Goal: Task Accomplishment & Management: Use online tool/utility

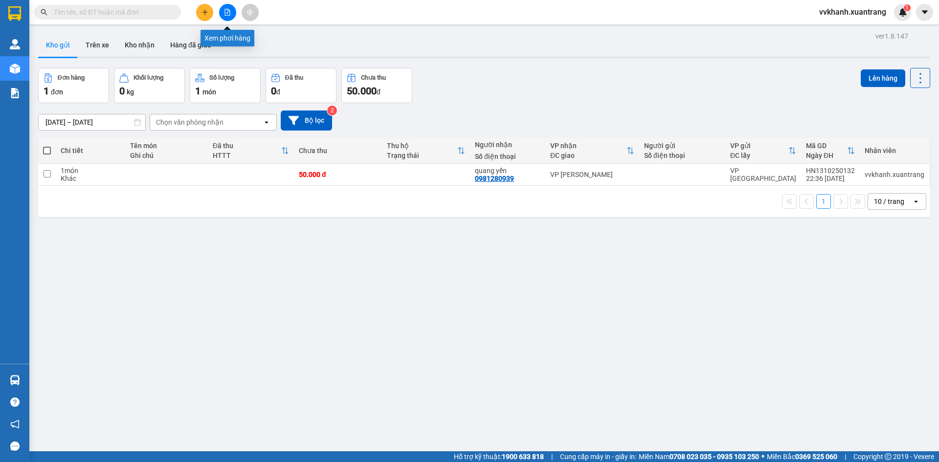
click at [228, 10] on icon "file-add" at bounding box center [227, 12] width 7 height 7
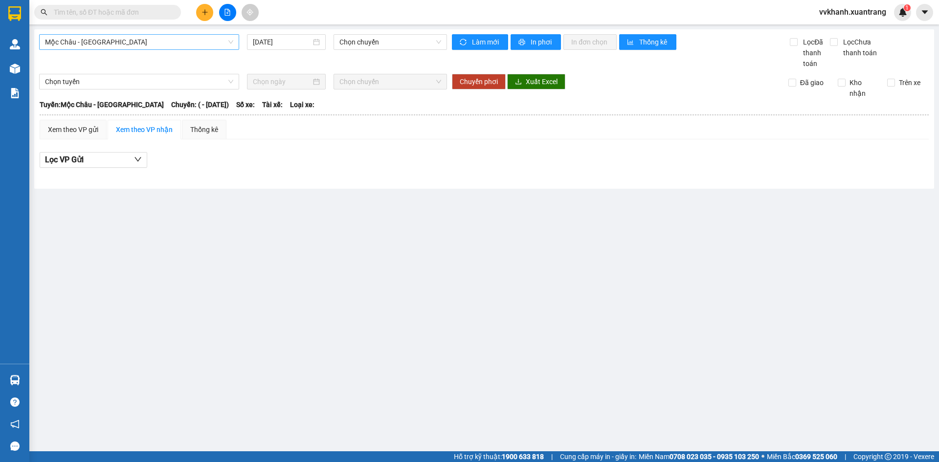
click at [145, 41] on span "Mộc Châu - [GEOGRAPHIC_DATA]" at bounding box center [139, 42] width 188 height 15
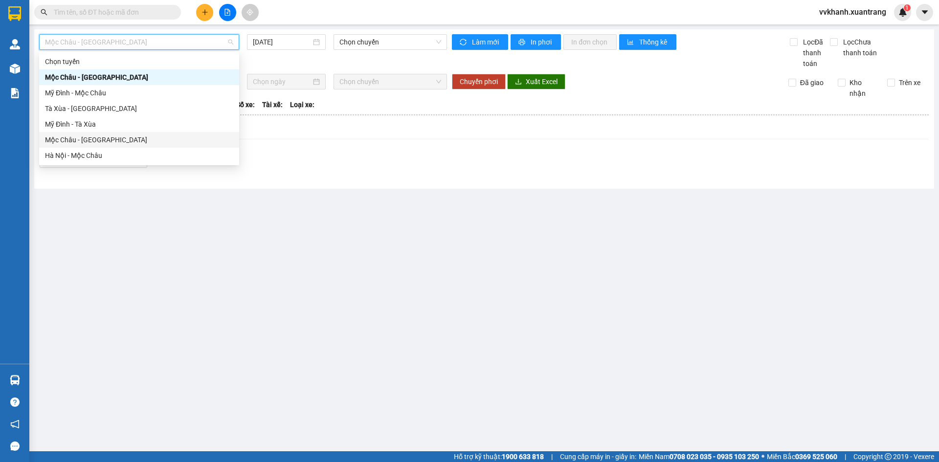
click at [106, 141] on div "Mộc Châu - [GEOGRAPHIC_DATA]" at bounding box center [139, 139] width 188 height 11
type input "[DATE]"
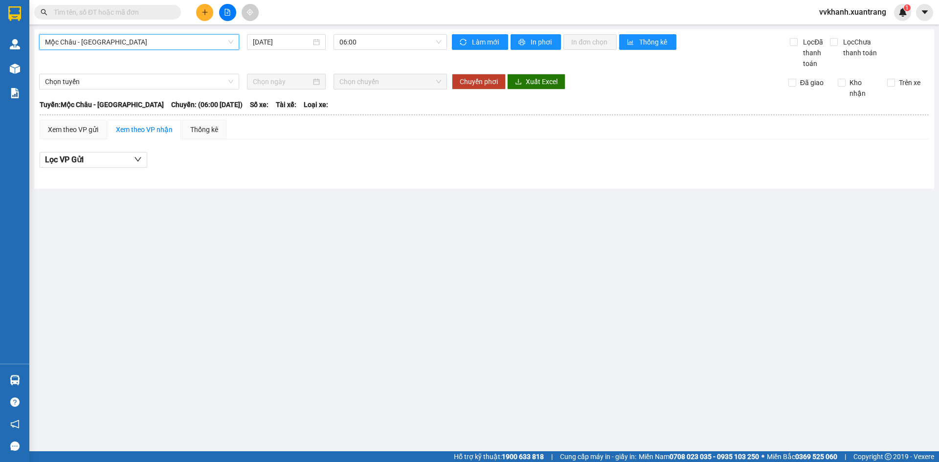
click at [192, 44] on span "Mộc Châu - [GEOGRAPHIC_DATA]" at bounding box center [139, 42] width 188 height 15
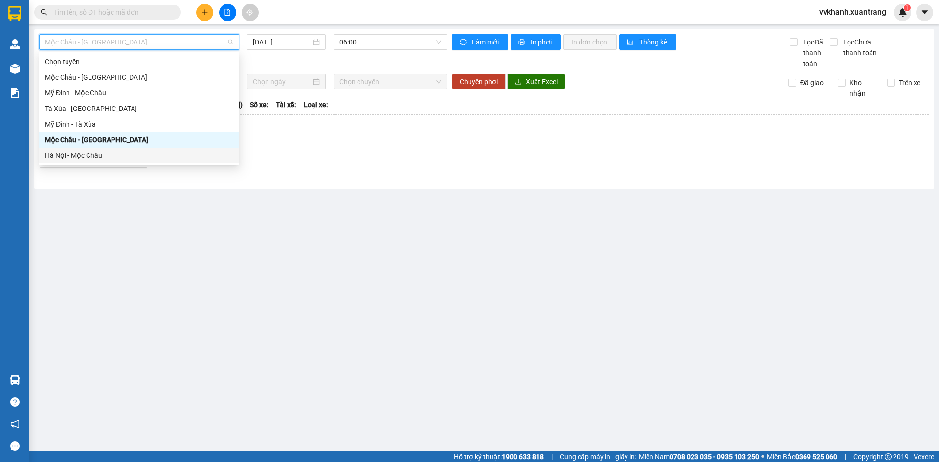
click at [117, 154] on div "Hà Nội - Mộc Châu" at bounding box center [139, 155] width 188 height 11
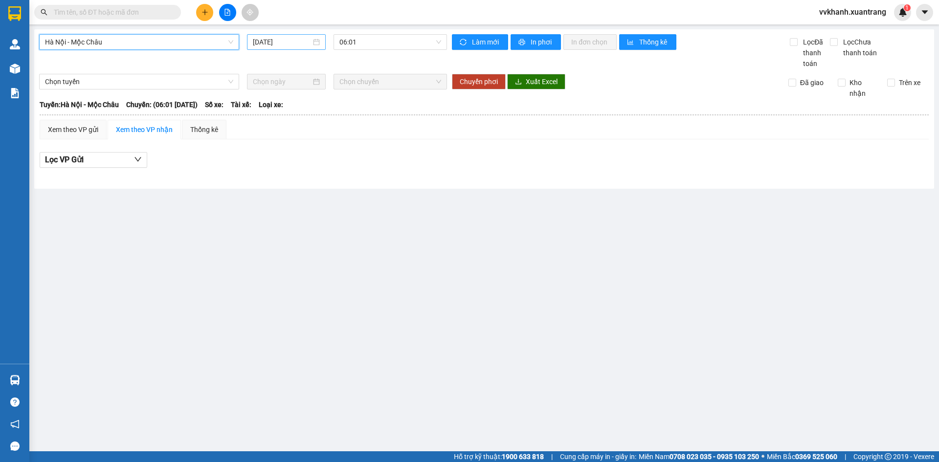
click at [287, 44] on input "[DATE]" at bounding box center [282, 42] width 58 height 11
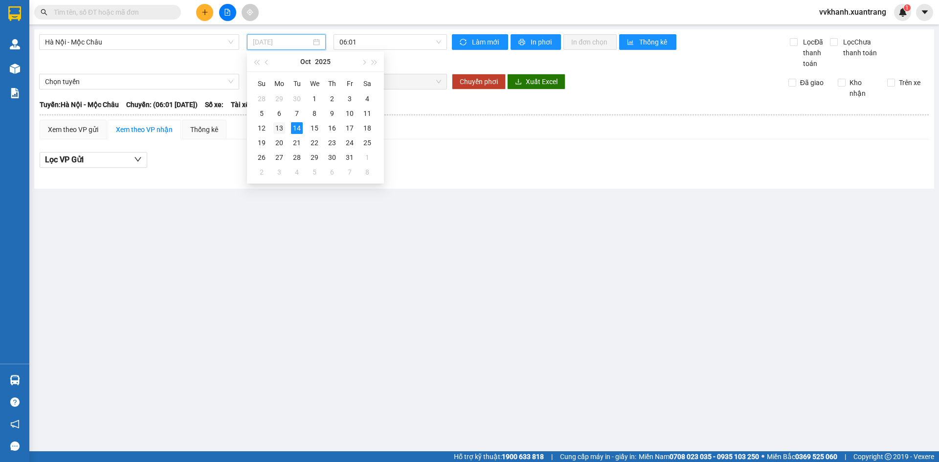
click at [287, 129] on td "13" at bounding box center [279, 128] width 18 height 15
type input "[DATE]"
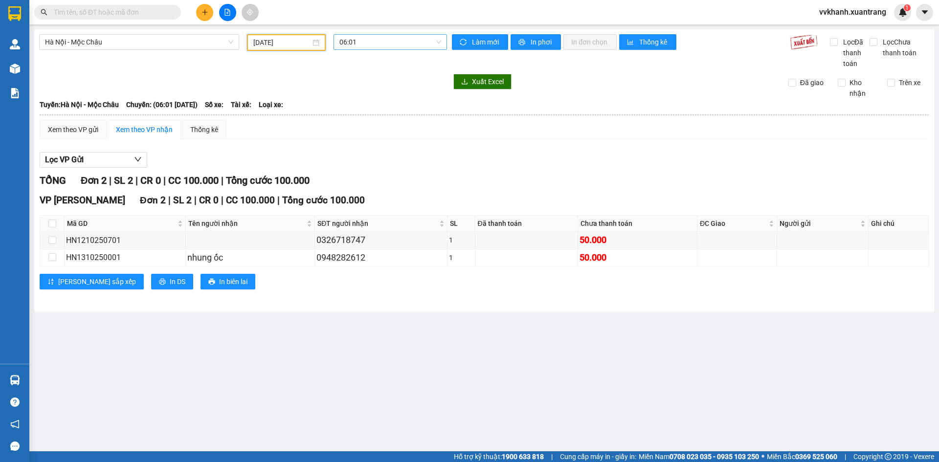
click at [369, 46] on span "06:01" at bounding box center [390, 42] width 102 height 15
click at [366, 92] on div "15:15" at bounding box center [377, 93] width 76 height 11
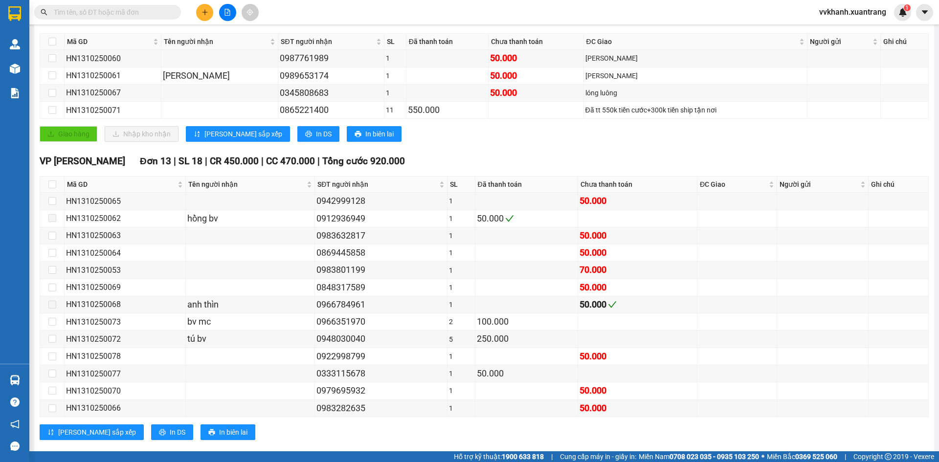
scroll to position [198, 0]
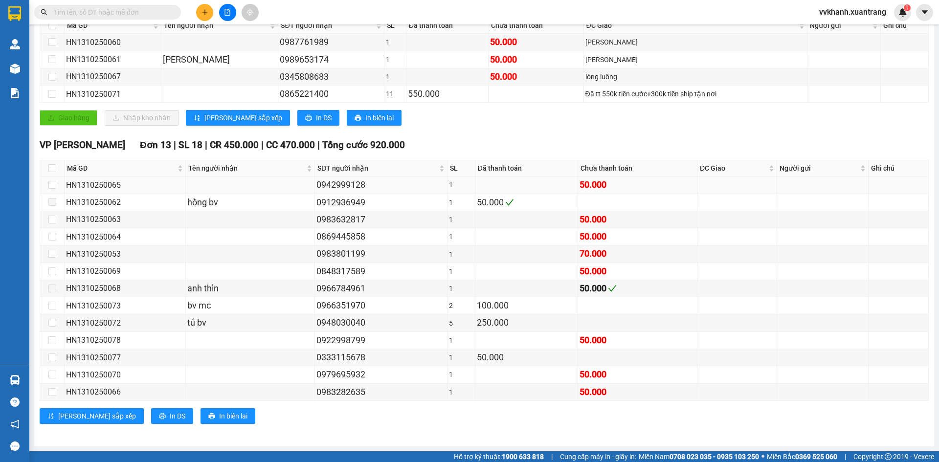
click at [735, 177] on td at bounding box center [737, 185] width 80 height 17
